Goal: Task Accomplishment & Management: Manage account settings

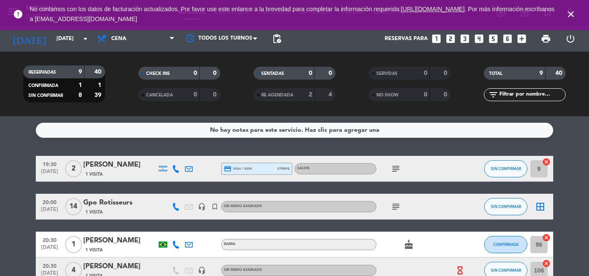
click at [571, 16] on icon "close" at bounding box center [570, 14] width 10 height 10
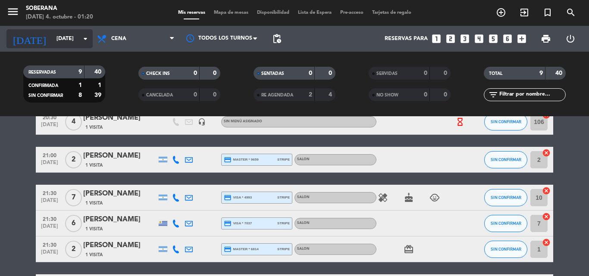
scroll to position [129, 0]
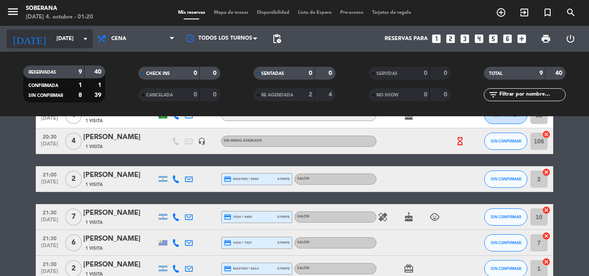
click at [52, 37] on input "[DATE]" at bounding box center [88, 38] width 73 height 15
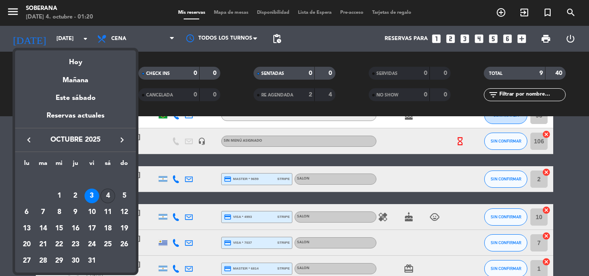
click at [109, 197] on div "4" at bounding box center [107, 196] width 15 height 15
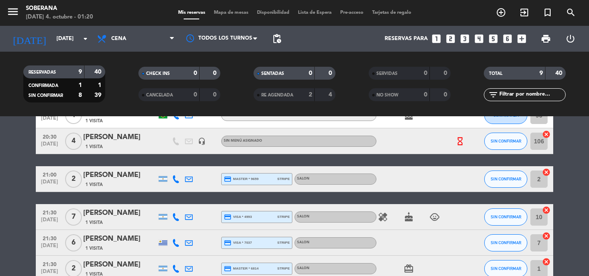
type input "[DATE]"
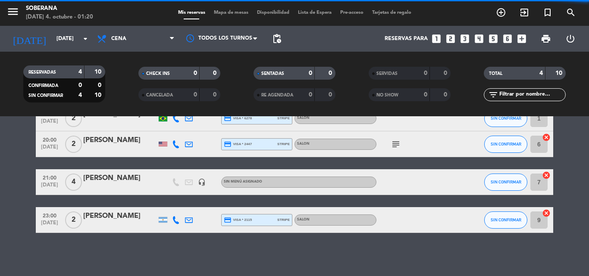
scroll to position [50, 0]
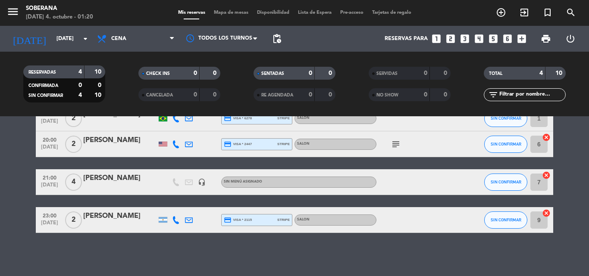
click at [119, 179] on div "[PERSON_NAME]" at bounding box center [119, 178] width 73 height 11
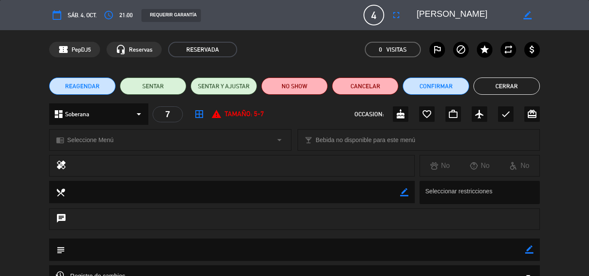
click at [201, 113] on icon "border_all" at bounding box center [199, 114] width 10 height 10
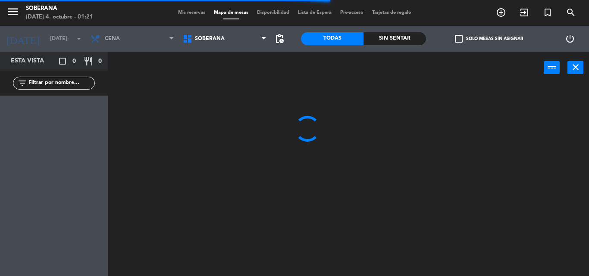
click at [184, 11] on span "Mis reservas" at bounding box center [192, 12] width 36 height 5
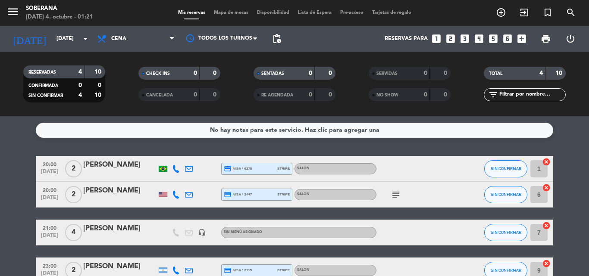
click at [130, 233] on div "[PERSON_NAME]" at bounding box center [119, 228] width 73 height 11
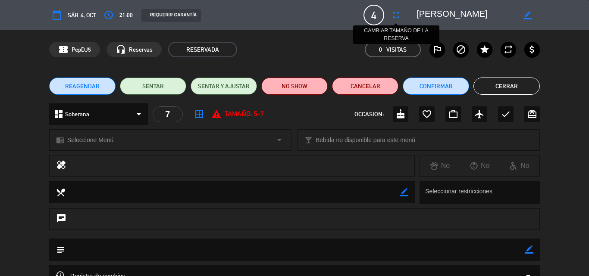
click at [394, 13] on icon "fullscreen" at bounding box center [396, 15] width 10 height 10
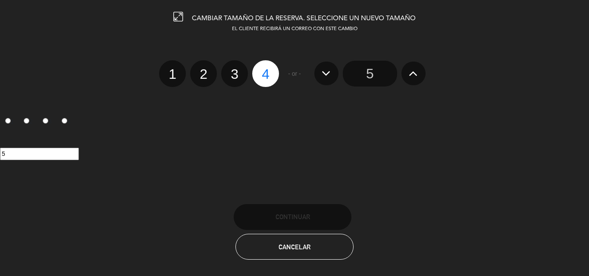
click at [408, 72] on button at bounding box center [413, 73] width 24 height 23
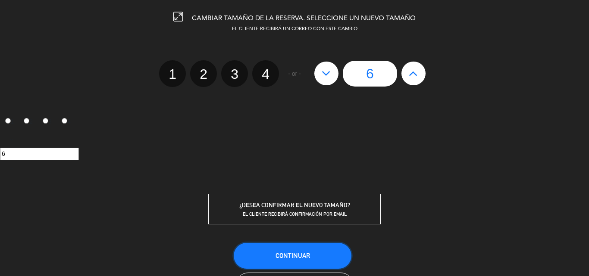
click at [299, 256] on span "Continuar" at bounding box center [292, 255] width 34 height 7
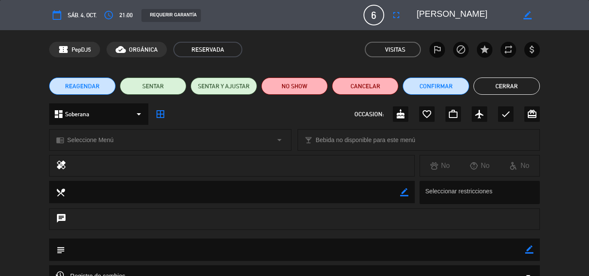
click at [493, 87] on button "Cerrar" at bounding box center [506, 86] width 66 height 17
